Goal: Task Accomplishment & Management: Use online tool/utility

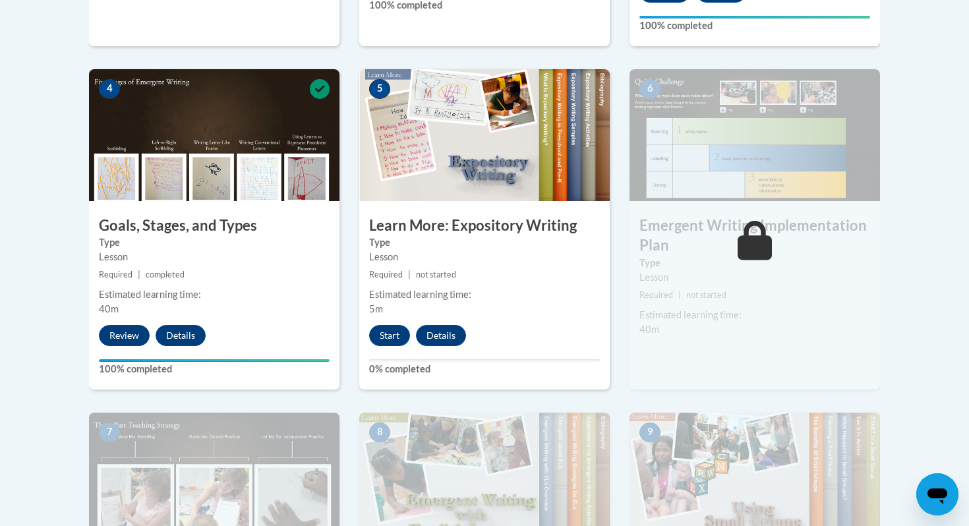
scroll to position [687, 0]
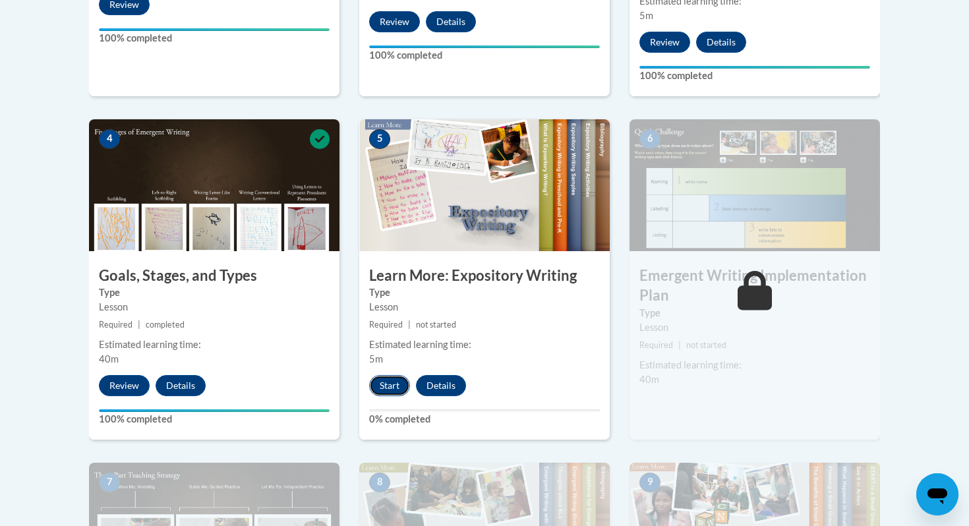
click at [380, 375] on button "Start" at bounding box center [389, 385] width 41 height 21
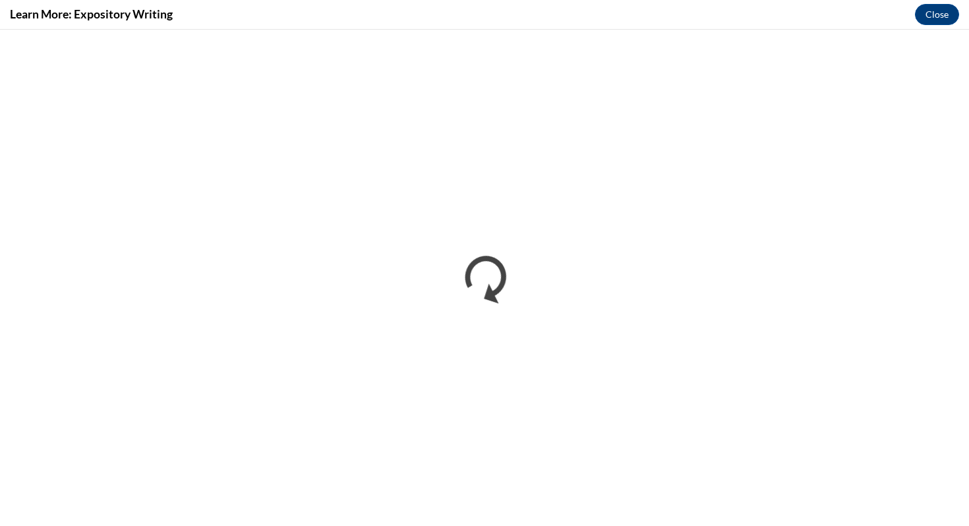
scroll to position [0, 0]
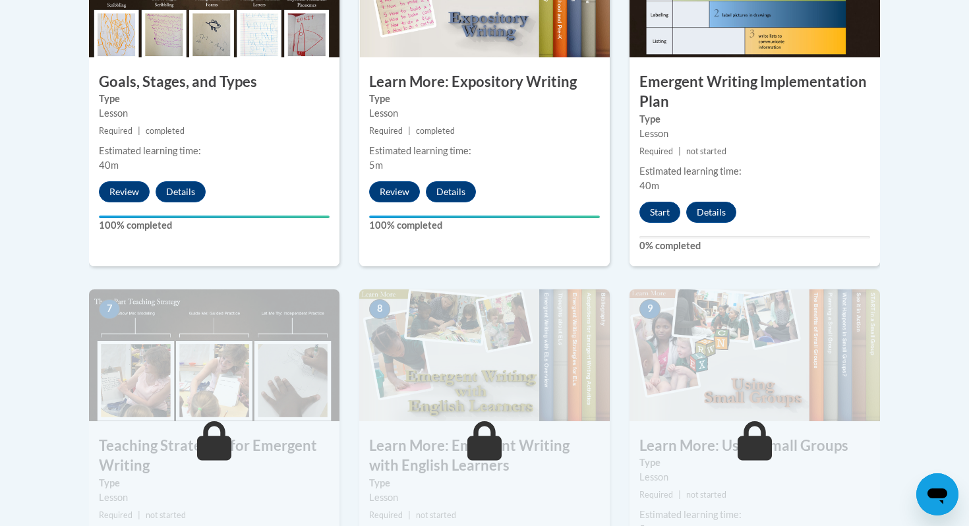
scroll to position [867, 0]
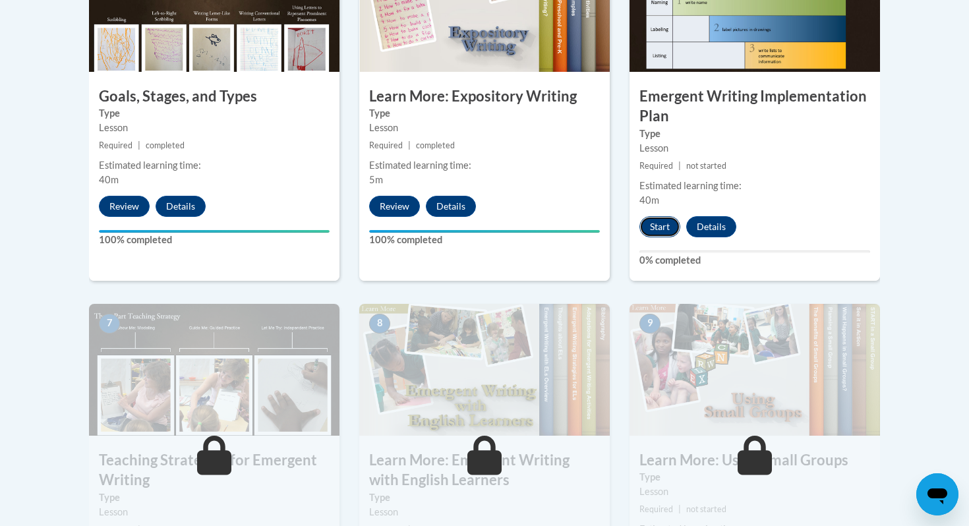
click at [654, 216] on button "Start" at bounding box center [659, 226] width 41 height 21
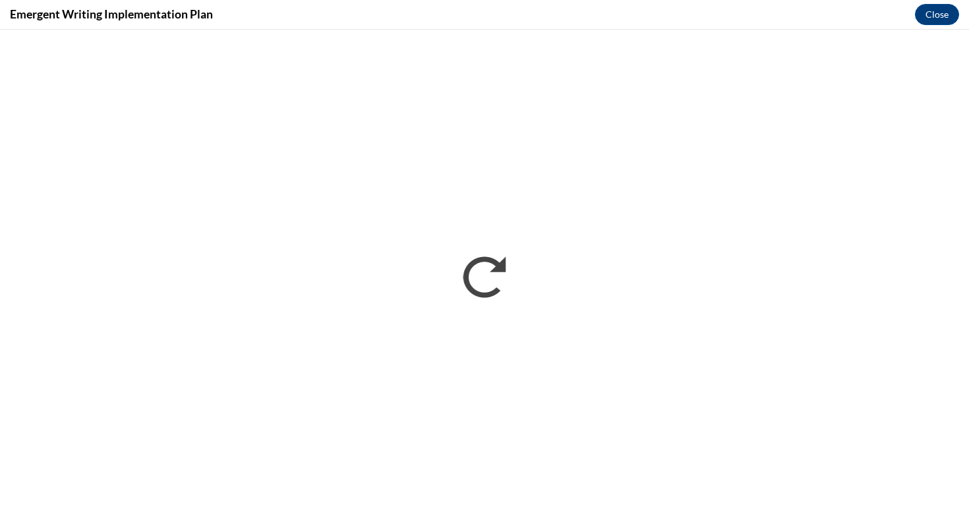
scroll to position [0, 0]
